Goal: Information Seeking & Learning: Find specific fact

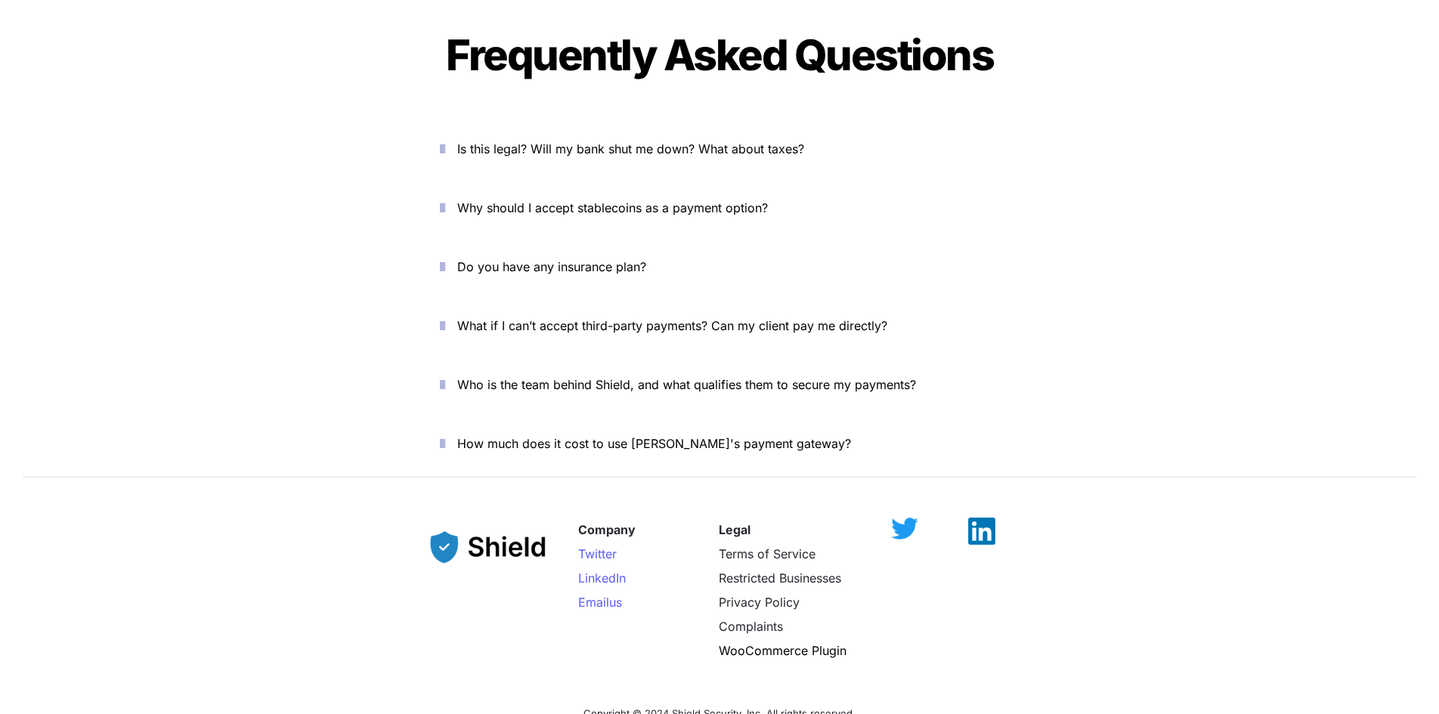
scroll to position [5443, 0]
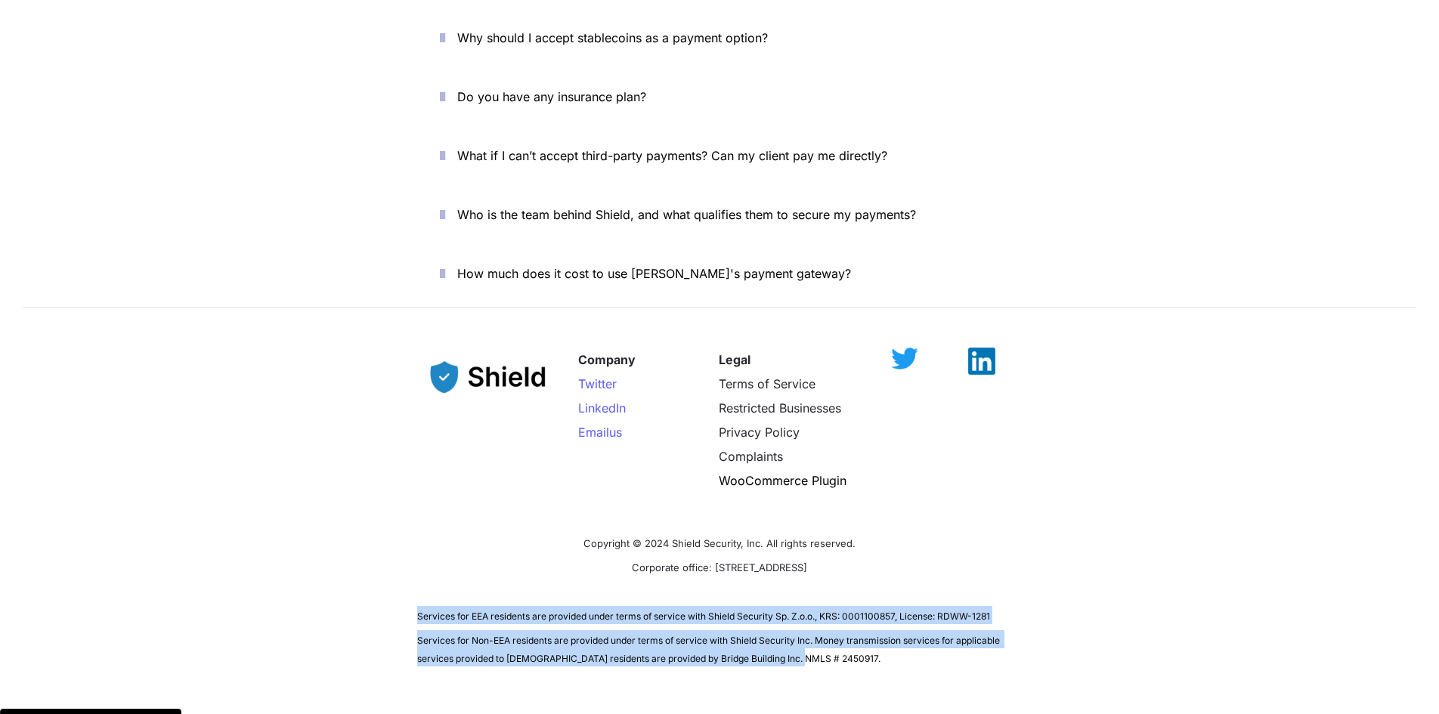
drag, startPoint x: 813, startPoint y: 613, endPoint x: 411, endPoint y: 562, distance: 405.2
click at [411, 562] on div "Company Twitter LinkedIn Email us Legal Terms of Service Restricted Businesses …" at bounding box center [719, 500] width 1439 height 367
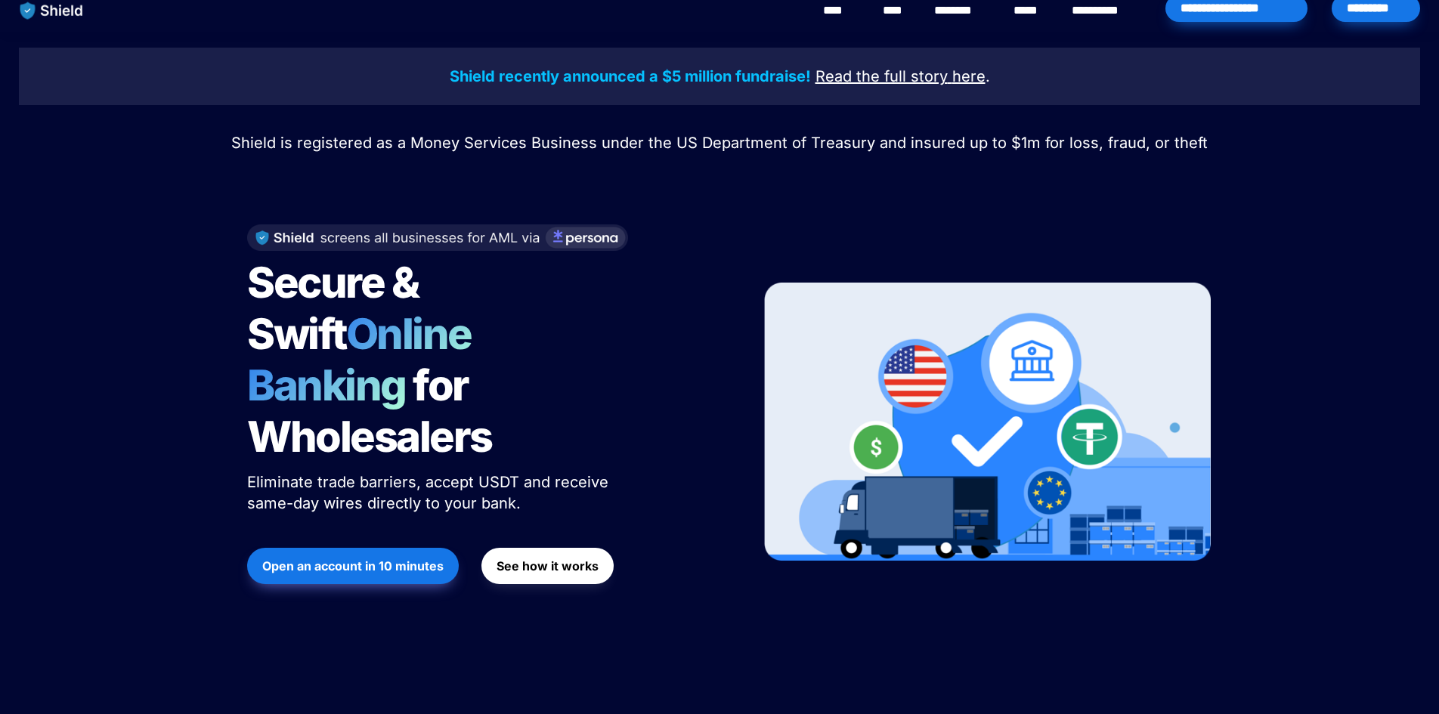
scroll to position [0, 0]
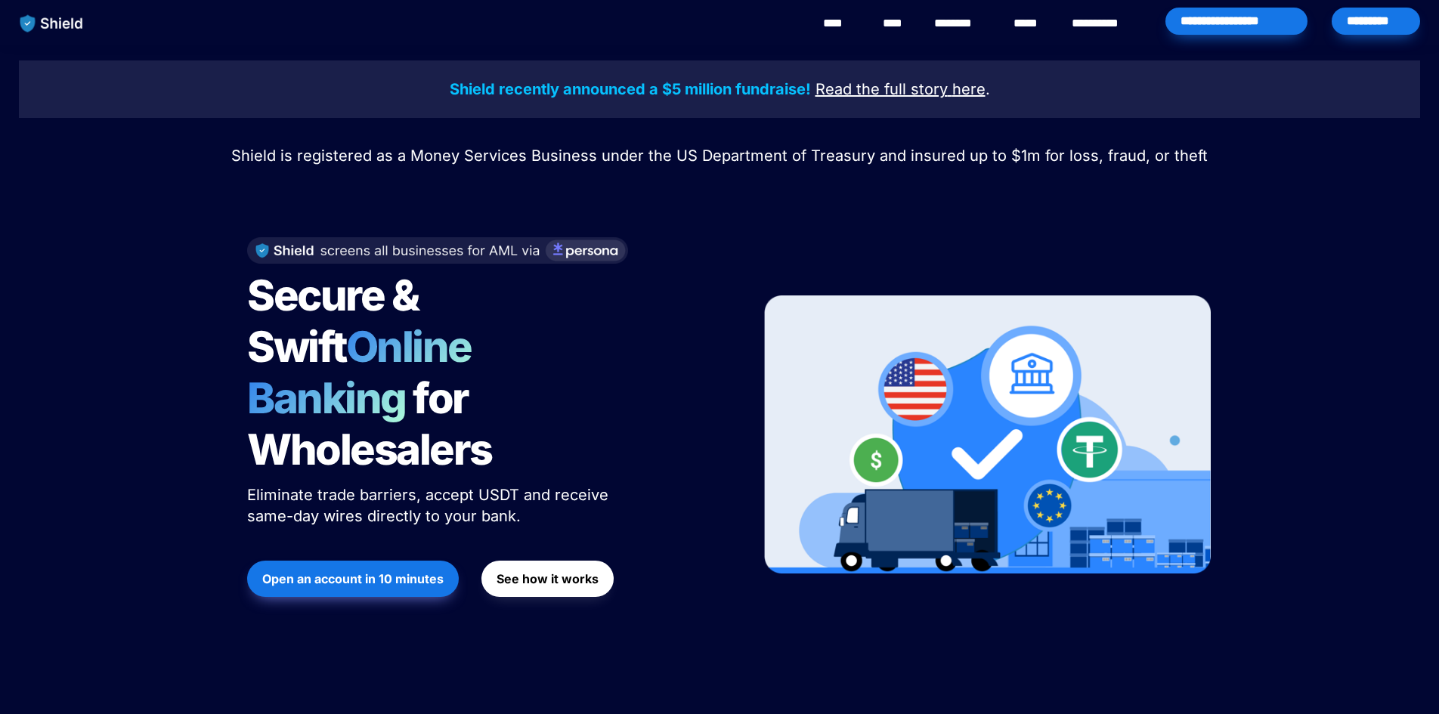
drag, startPoint x: 1208, startPoint y: 153, endPoint x: 548, endPoint y: 171, distance: 659.9
click at [554, 173] on div "Shield recently announced a $5 million fundraise! Read the full story here . Sh…" at bounding box center [719, 361] width 1439 height 633
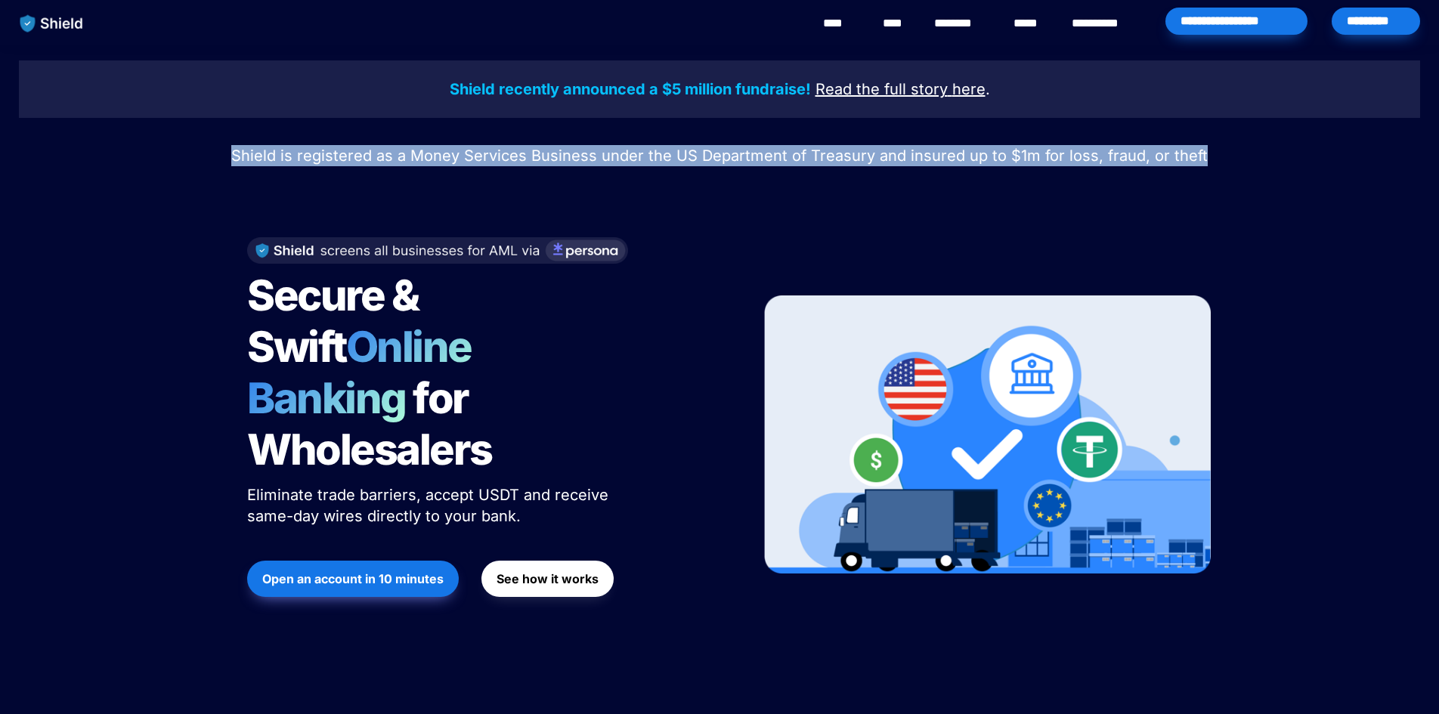
drag, startPoint x: 242, startPoint y: 154, endPoint x: 1227, endPoint y: 175, distance: 985.6
click at [1227, 175] on div "Shield recently announced a $5 million fundraise! Read the full story here . Sh…" at bounding box center [719, 361] width 1439 height 633
click at [240, 157] on p "Shield is registered as a Money Services Business under the US Department of Tr…" at bounding box center [719, 155] width 1401 height 27
drag, startPoint x: 243, startPoint y: 156, endPoint x: 1212, endPoint y: 166, distance: 969.6
click at [1212, 166] on p "Shield is registered as a Money Services Business under the US Department of Tr…" at bounding box center [719, 155] width 1401 height 27
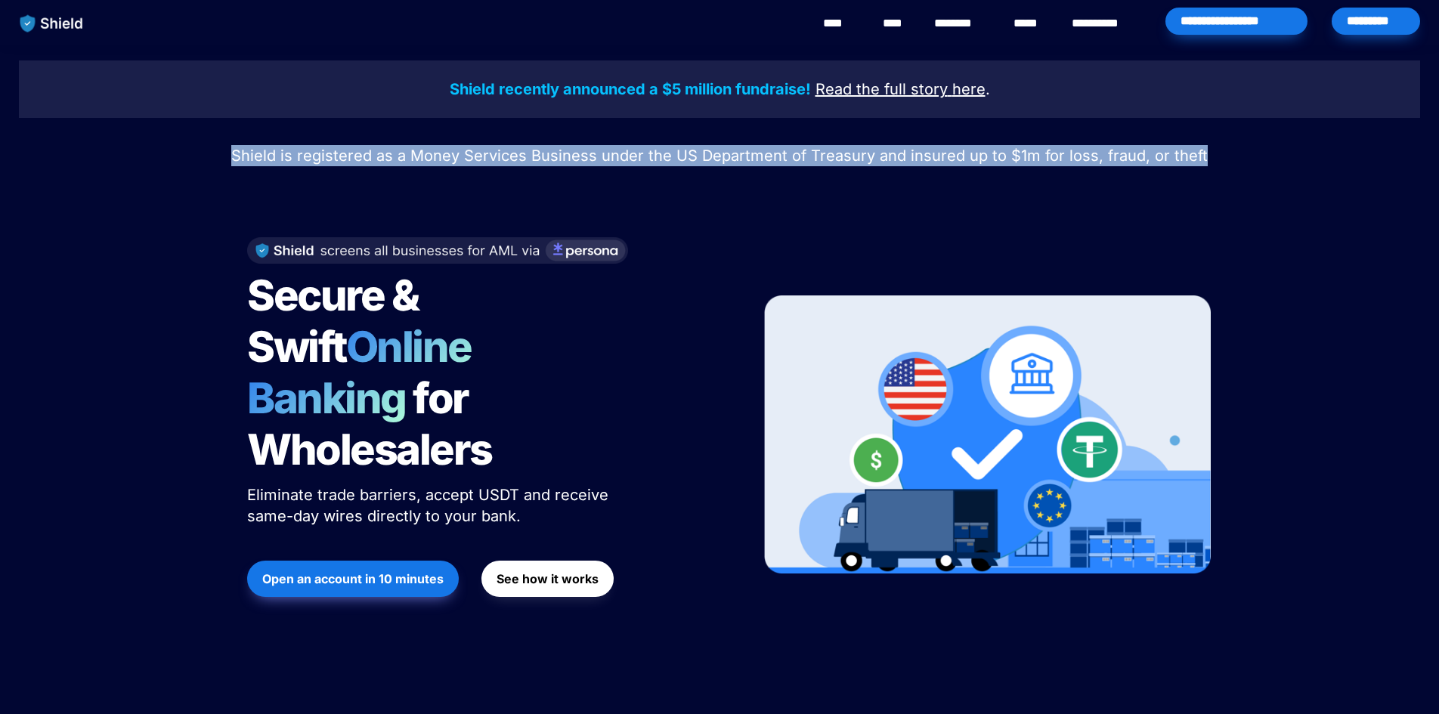
click at [492, 152] on span "Shield is registered as a Money Services Business under the US Department of Tr…" at bounding box center [719, 156] width 976 height 18
drag, startPoint x: 241, startPoint y: 159, endPoint x: 1200, endPoint y: 154, distance: 959.0
click at [1200, 154] on p "Shield is registered as a Money Services Business under the US Department of Tr…" at bounding box center [719, 155] width 1401 height 27
copy span "Shield is registered as a Money Services Business under the US Department of Tr…"
